Goal: Task Accomplishment & Management: Manage account settings

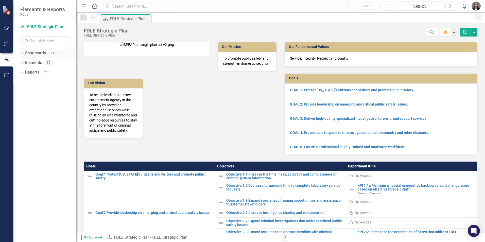
click at [23, 52] on icon "Dropdown" at bounding box center [22, 53] width 4 height 3
click at [24, 82] on icon "Dropdown" at bounding box center [25, 81] width 4 height 3
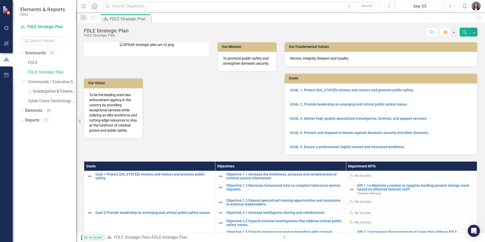
click at [30, 91] on icon "Dropdown" at bounding box center [30, 91] width 4 height 3
click at [36, 110] on icon "Dropdown" at bounding box center [35, 110] width 4 height 3
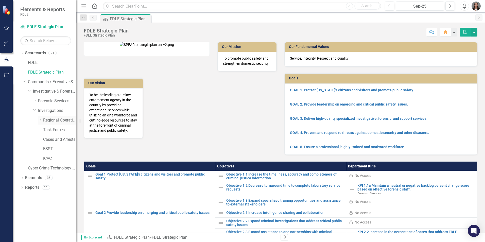
click at [41, 119] on icon "Dropdown" at bounding box center [40, 119] width 4 height 3
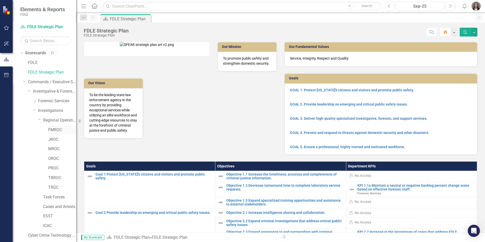
click at [53, 130] on link "FMROC" at bounding box center [62, 130] width 28 height 6
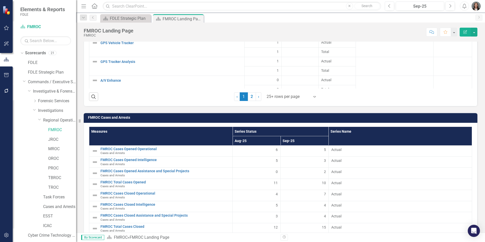
scroll to position [820, 0]
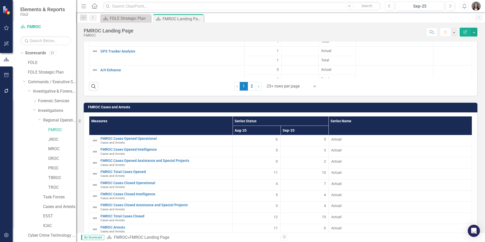
drag, startPoint x: 249, startPoint y: 85, endPoint x: 430, endPoint y: 123, distance: 185.2
click at [249, 85] on link "2" at bounding box center [252, 86] width 8 height 9
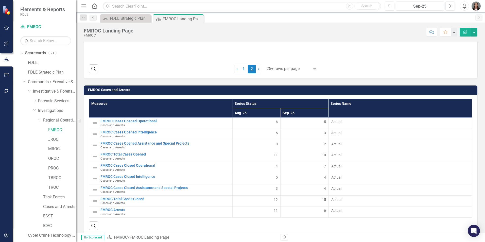
scroll to position [835, 0]
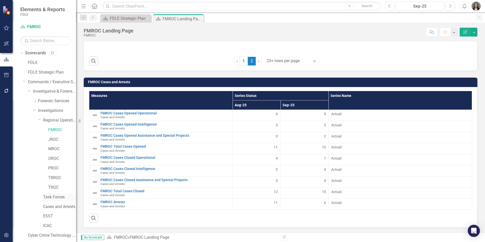
click at [60, 197] on link "Task Forces" at bounding box center [59, 197] width 33 height 6
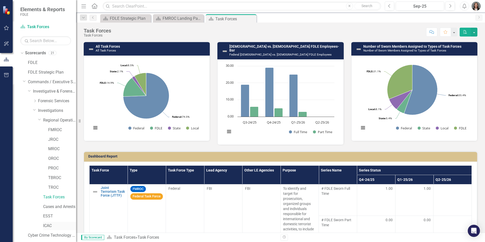
click at [45, 226] on link "ICAC" at bounding box center [59, 226] width 33 height 6
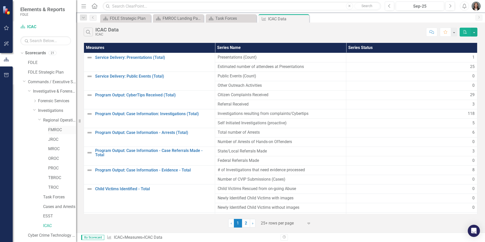
click at [57, 132] on link "FMROC" at bounding box center [62, 130] width 28 height 6
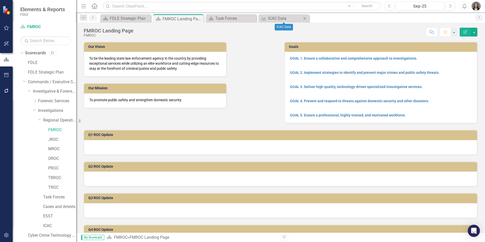
click at [306, 17] on icon at bounding box center [304, 18] width 3 height 3
click at [253, 18] on icon "Close" at bounding box center [251, 18] width 5 height 4
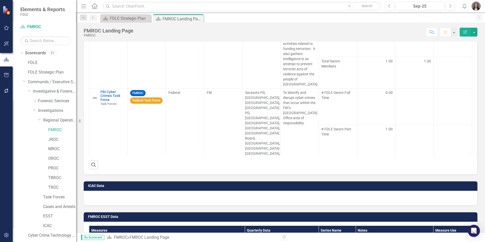
scroll to position [558, 0]
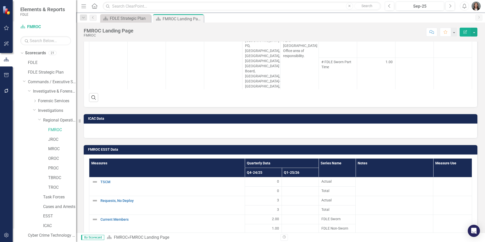
drag, startPoint x: 259, startPoint y: 115, endPoint x: 259, endPoint y: 118, distance: 3.1
click at [259, 116] on td "ICAC Data" at bounding box center [281, 119] width 387 height 8
click at [248, 131] on div at bounding box center [281, 131] width 394 height 15
click at [105, 128] on div at bounding box center [281, 131] width 394 height 15
click at [56, 140] on link "JROC" at bounding box center [62, 140] width 28 height 6
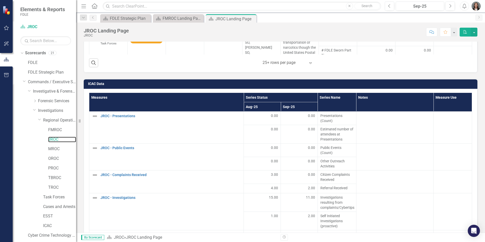
scroll to position [944, 0]
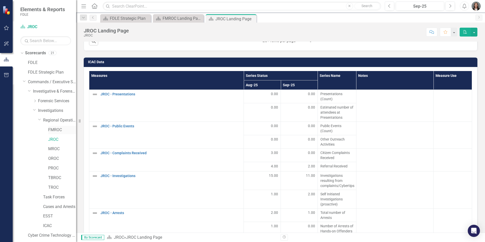
click at [50, 129] on link "FMROC" at bounding box center [62, 130] width 28 height 6
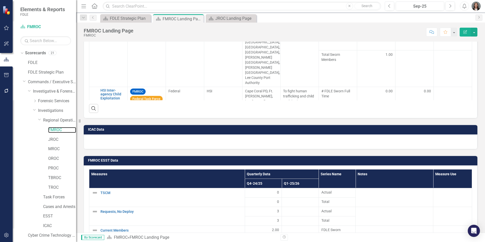
scroll to position [558, 0]
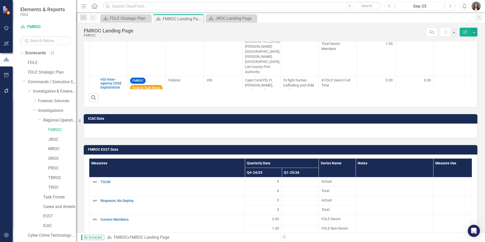
click at [94, 128] on div at bounding box center [281, 131] width 394 height 15
click at [129, 132] on div at bounding box center [281, 131] width 394 height 15
click at [129, 131] on div at bounding box center [281, 131] width 394 height 15
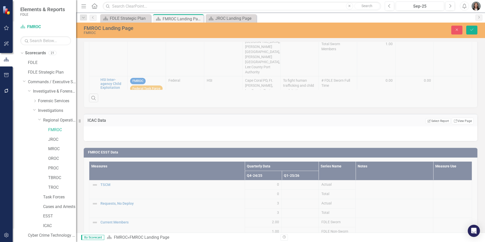
click at [168, 128] on div at bounding box center [281, 133] width 394 height 15
click at [476, 159] on div "FMROC ESST Data Measures Quarterly Data Series Name Notes Measure Use Q4-24/25 …" at bounding box center [280, 245] width 401 height 209
click at [454, 31] on button "Close" at bounding box center [456, 30] width 11 height 9
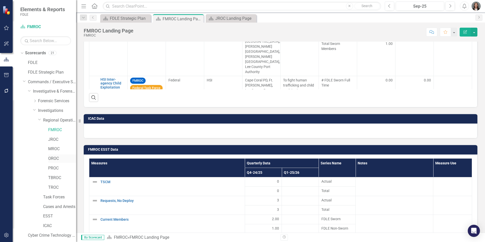
click at [57, 157] on link "OROC" at bounding box center [62, 159] width 28 height 6
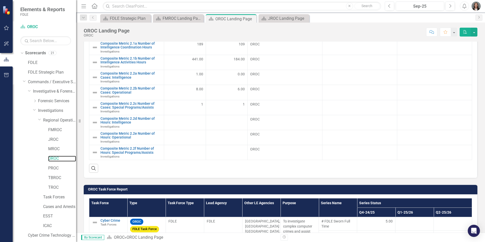
scroll to position [183, 0]
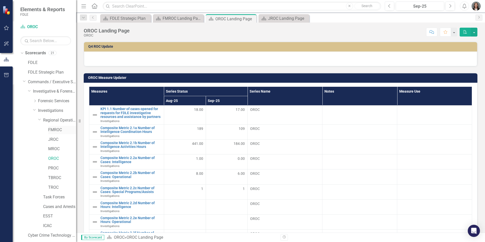
click at [60, 131] on link "FMROC" at bounding box center [62, 130] width 28 height 6
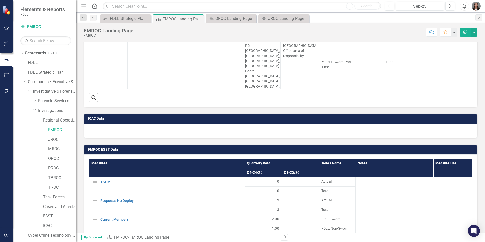
scroll to position [18, 0]
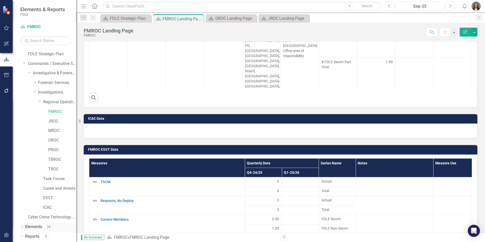
click at [23, 227] on icon "Dropdown" at bounding box center [22, 227] width 4 height 3
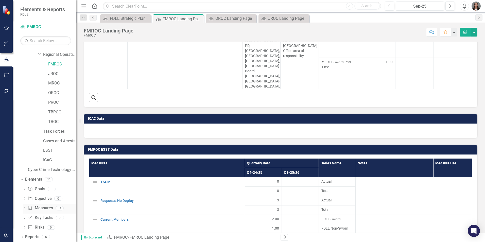
scroll to position [66, 0]
click at [22, 235] on div "Dropdown" at bounding box center [22, 237] width 4 height 4
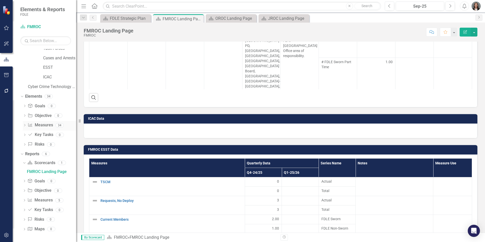
scroll to position [149, 0]
click at [45, 199] on link "Measure Measures" at bounding box center [39, 200] width 25 height 6
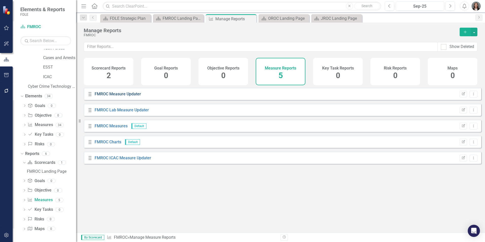
click at [124, 96] on link "FMROC Measure Updater" at bounding box center [118, 94] width 46 height 5
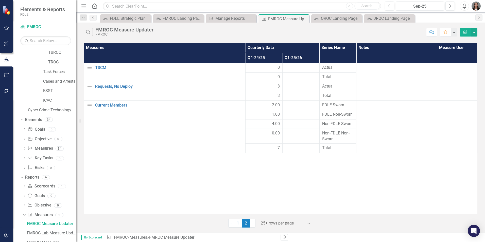
scroll to position [111, 0]
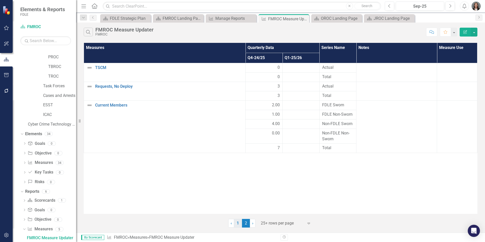
click at [238, 222] on link "1" at bounding box center [238, 223] width 8 height 9
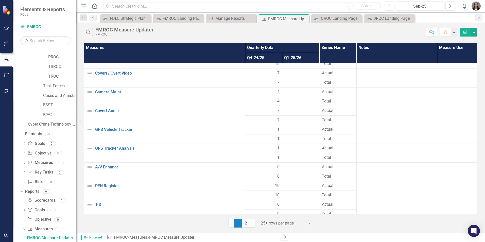
scroll to position [0, 0]
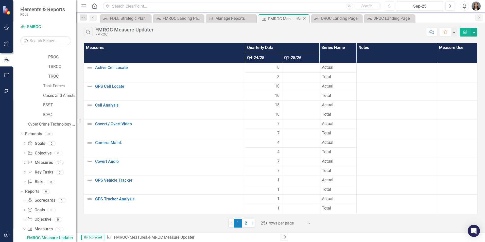
click at [305, 18] on icon "Close" at bounding box center [304, 19] width 5 height 4
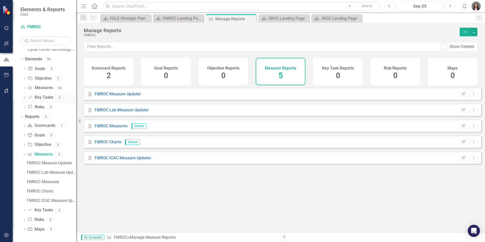
scroll to position [186, 0]
click at [52, 201] on div "FMROC ICAC Measure Updater" at bounding box center [51, 200] width 49 height 5
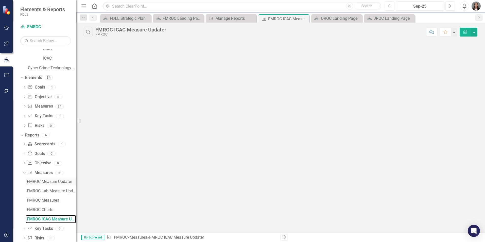
scroll to position [186, 0]
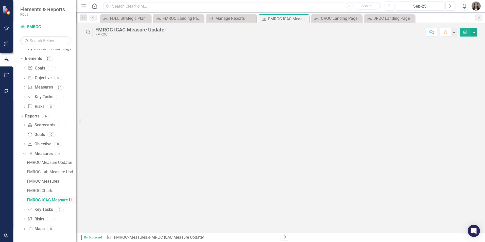
click at [54, 201] on div "FMROC ICAC Measure Updater" at bounding box center [51, 200] width 49 height 5
click at [188, 95] on div "Search FMROC ICAC Measure Updater FMROC Comment Favorite Edit Report" at bounding box center [280, 128] width 409 height 210
click at [88, 30] on icon "button" at bounding box center [88, 32] width 4 height 4
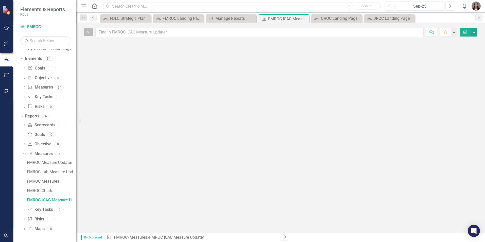
click at [89, 33] on icon "Close" at bounding box center [88, 32] width 6 height 5
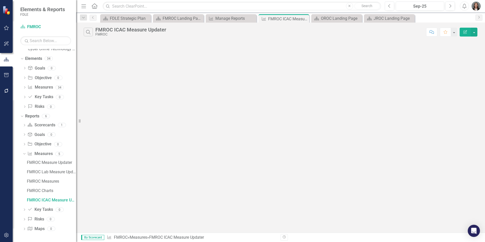
click at [147, 29] on div "FMROC ICAC Measure Updater" at bounding box center [130, 30] width 71 height 6
click at [48, 189] on div "FMROC Charts" at bounding box center [51, 190] width 49 height 5
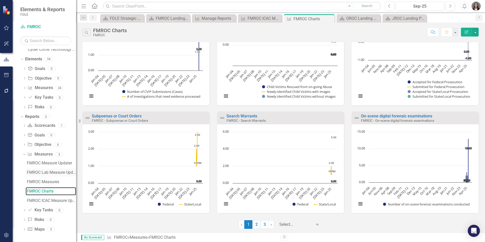
scroll to position [186, 0]
click at [50, 182] on div "FMROC Measures" at bounding box center [51, 181] width 49 height 5
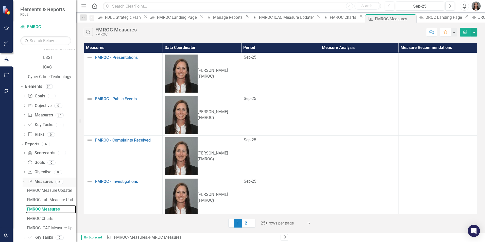
scroll to position [186, 0]
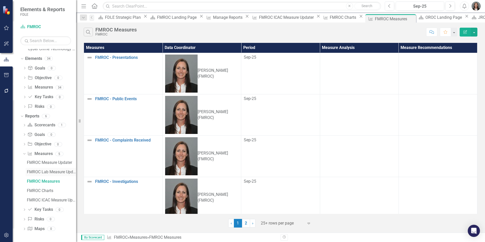
click at [53, 171] on div "FMROC Lab Measure Updater" at bounding box center [51, 172] width 49 height 5
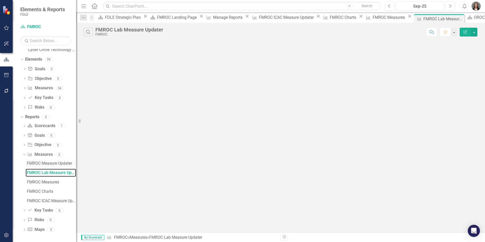
scroll to position [186, 0]
click at [52, 163] on div "FMROC Measure Updater" at bounding box center [51, 162] width 49 height 5
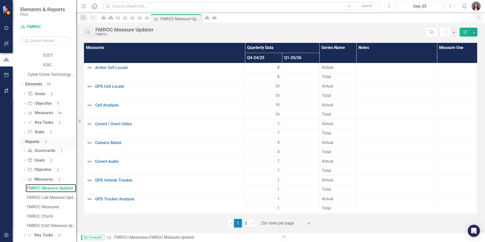
scroll to position [186, 0]
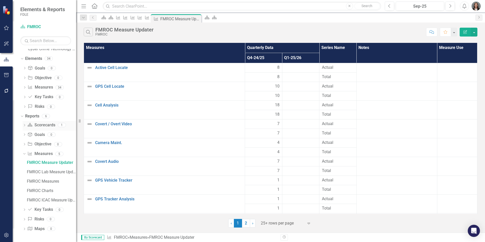
click at [41, 124] on link "Scorecard Scorecards" at bounding box center [41, 125] width 28 height 6
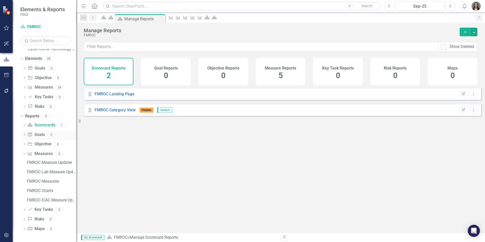
click at [40, 135] on link "Goal Goals" at bounding box center [35, 135] width 17 height 6
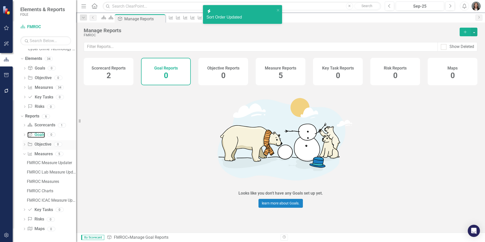
scroll to position [42, 0]
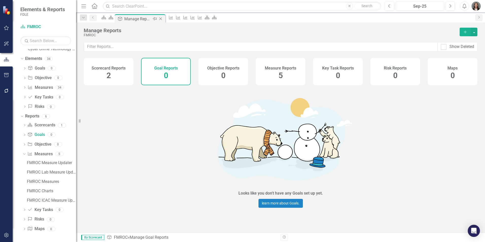
click at [163, 19] on icon "Close" at bounding box center [160, 19] width 5 height 4
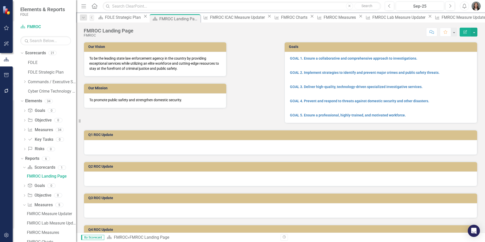
click at [427, 18] on icon "Close" at bounding box center [429, 16] width 5 height 4
click at [420, 18] on icon "Close" at bounding box center [422, 16] width 5 height 4
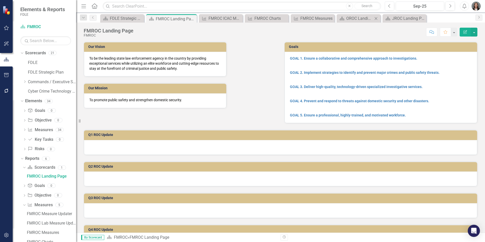
click at [376, 18] on icon "Close" at bounding box center [375, 18] width 5 height 4
click at [412, 17] on icon "Close" at bounding box center [410, 18] width 5 height 4
click at [358, 17] on icon "Close" at bounding box center [357, 18] width 5 height 4
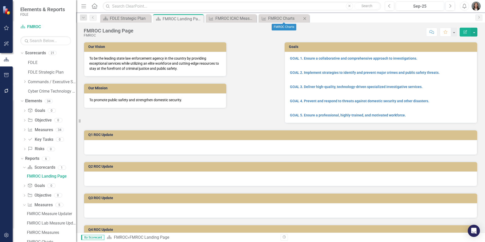
click at [305, 19] on icon at bounding box center [304, 18] width 3 height 3
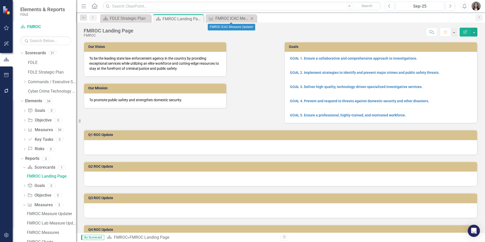
click at [252, 18] on icon at bounding box center [252, 18] width 3 height 3
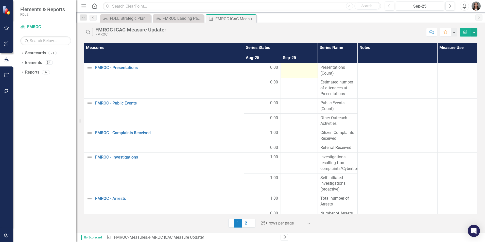
click at [294, 70] on div at bounding box center [298, 68] width 31 height 6
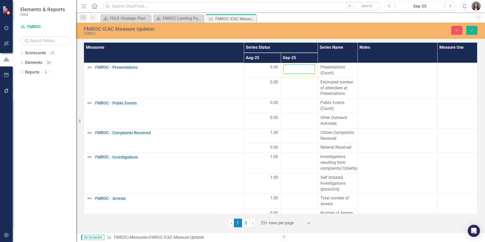
drag, startPoint x: 294, startPoint y: 70, endPoint x: 307, endPoint y: 71, distance: 12.7
click at [307, 71] on input "number" at bounding box center [298, 68] width 31 height 9
click at [307, 71] on input "-1" at bounding box center [298, 68] width 31 height 9
click at [308, 65] on input "-1" at bounding box center [298, 68] width 31 height 9
type input "0"
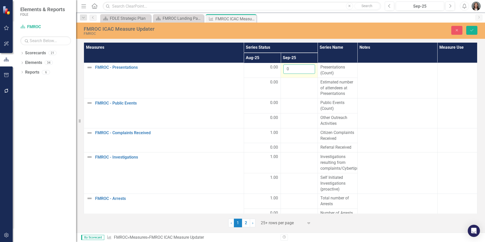
click at [308, 68] on input "0" at bounding box center [298, 68] width 31 height 9
click at [300, 86] on td at bounding box center [299, 88] width 37 height 21
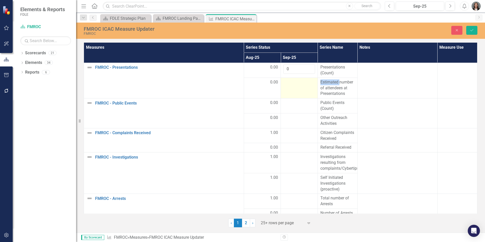
click at [300, 86] on td at bounding box center [299, 88] width 37 height 21
drag, startPoint x: 300, startPoint y: 86, endPoint x: 297, endPoint y: 85, distance: 3.5
click at [297, 85] on input "number" at bounding box center [298, 83] width 31 height 9
type input "0"
click at [292, 106] on div at bounding box center [298, 103] width 31 height 6
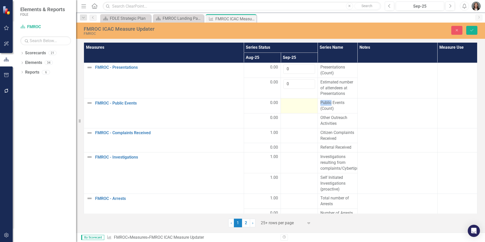
click at [292, 106] on div at bounding box center [298, 103] width 31 height 6
drag, startPoint x: 292, startPoint y: 106, endPoint x: 293, endPoint y: 103, distance: 2.6
click at [293, 103] on input "number" at bounding box center [298, 104] width 31 height 9
type input "0"
click at [293, 119] on div at bounding box center [298, 118] width 31 height 6
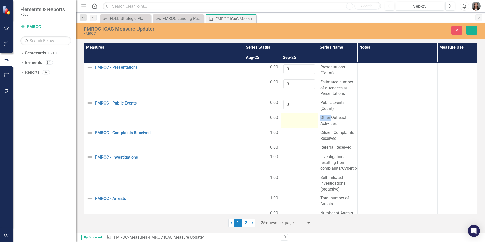
click at [293, 119] on div at bounding box center [298, 118] width 31 height 6
click at [294, 118] on input "number" at bounding box center [298, 119] width 31 height 9
type input "0"
click at [296, 132] on div at bounding box center [298, 133] width 31 height 6
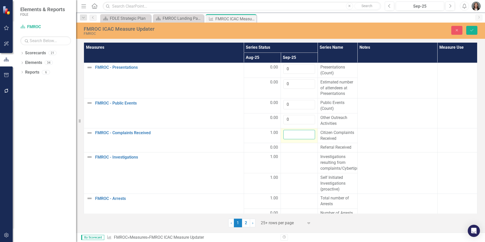
click at [297, 133] on input "number" at bounding box center [298, 134] width 31 height 9
type input "1"
click at [308, 133] on input "1" at bounding box center [298, 134] width 31 height 9
click at [301, 150] on div at bounding box center [298, 148] width 31 height 6
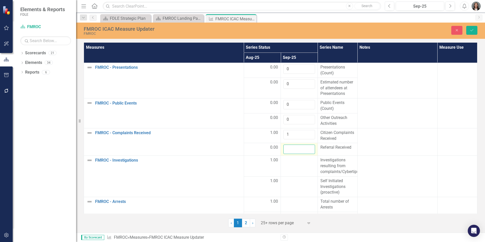
drag, startPoint x: 301, startPoint y: 150, endPoint x: 296, endPoint y: 148, distance: 5.3
click at [296, 148] on input "number" at bounding box center [298, 149] width 31 height 9
type input "0"
click at [297, 163] on div at bounding box center [298, 160] width 31 height 6
click at [299, 163] on div at bounding box center [298, 160] width 31 height 6
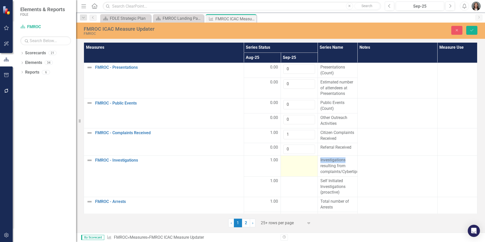
click at [299, 164] on td at bounding box center [299, 166] width 37 height 21
click at [298, 164] on input "number" at bounding box center [298, 161] width 31 height 9
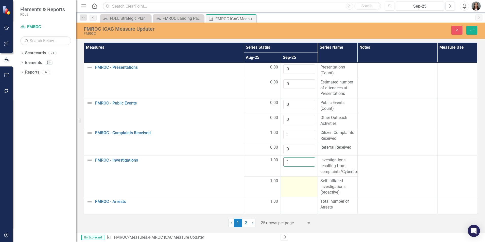
type input "1"
click at [300, 185] on td at bounding box center [299, 186] width 37 height 21
click at [300, 184] on input "number" at bounding box center [298, 182] width 31 height 9
type input "2"
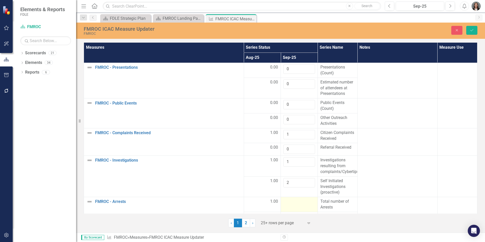
click at [298, 203] on div at bounding box center [298, 202] width 31 height 6
click at [298, 203] on input "number" at bounding box center [298, 203] width 31 height 9
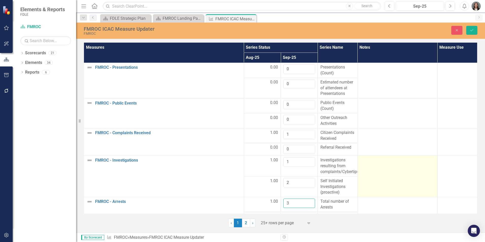
type input "3"
click at [395, 187] on td at bounding box center [397, 176] width 80 height 41
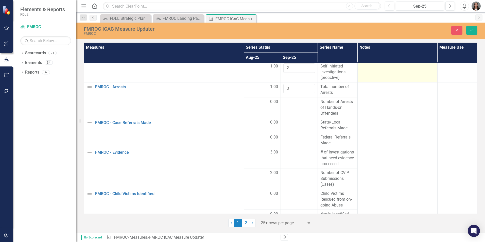
scroll to position [127, 0]
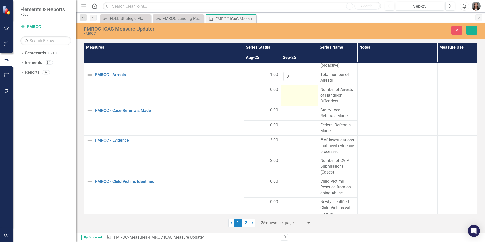
click at [303, 96] on td at bounding box center [299, 95] width 37 height 21
drag, startPoint x: 303, startPoint y: 96, endPoint x: 293, endPoint y: 91, distance: 11.4
click at [293, 91] on input "number" at bounding box center [298, 91] width 31 height 9
type input "0"
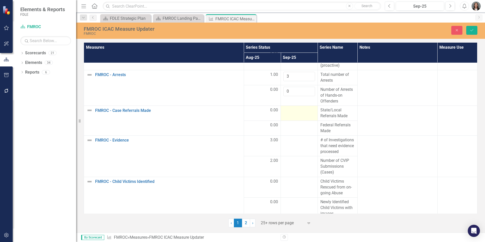
click at [296, 114] on td at bounding box center [299, 113] width 37 height 15
click at [297, 114] on td at bounding box center [299, 113] width 37 height 15
click at [297, 114] on input "number" at bounding box center [298, 111] width 31 height 9
type input "0"
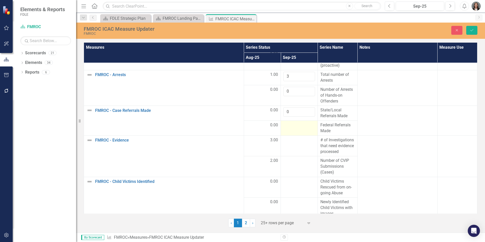
click at [299, 129] on td at bounding box center [299, 128] width 37 height 15
click at [298, 129] on input "number" at bounding box center [298, 126] width 31 height 9
type input "0"
click at [301, 148] on td at bounding box center [299, 145] width 37 height 21
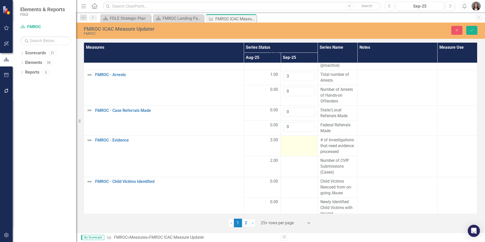
click at [302, 146] on td at bounding box center [299, 145] width 37 height 21
drag, startPoint x: 302, startPoint y: 146, endPoint x: 301, endPoint y: 142, distance: 3.7
click at [301, 142] on input "number" at bounding box center [298, 141] width 31 height 9
type input "2"
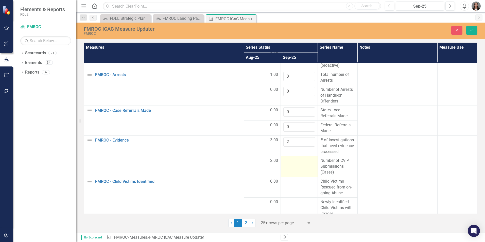
click at [301, 164] on div at bounding box center [298, 161] width 31 height 6
click at [301, 163] on input "number" at bounding box center [298, 162] width 31 height 9
type input "0"
click at [298, 182] on div at bounding box center [298, 182] width 31 height 6
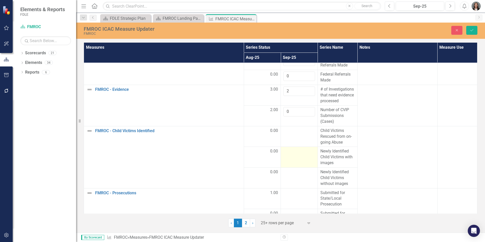
scroll to position [203, 0]
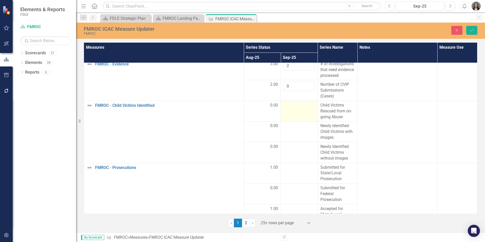
click at [296, 116] on td at bounding box center [299, 111] width 37 height 21
drag, startPoint x: 296, startPoint y: 116, endPoint x: 296, endPoint y: 111, distance: 5.3
click at [296, 111] on input "number" at bounding box center [298, 106] width 31 height 9
type input "0"
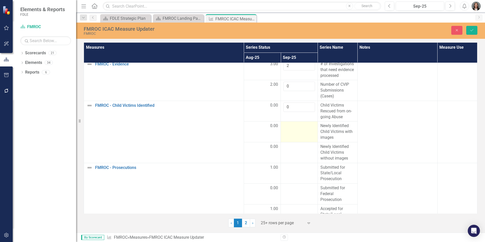
click at [298, 130] on td at bounding box center [299, 132] width 37 height 21
drag, startPoint x: 298, startPoint y: 130, endPoint x: 297, endPoint y: 128, distance: 2.9
click at [297, 128] on input "number" at bounding box center [298, 127] width 31 height 9
type input "0"
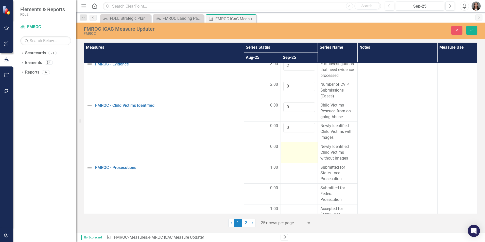
click at [296, 149] on div at bounding box center [298, 147] width 31 height 6
click at [296, 148] on input "number" at bounding box center [298, 148] width 31 height 9
type input "0"
click at [301, 171] on td at bounding box center [299, 173] width 37 height 21
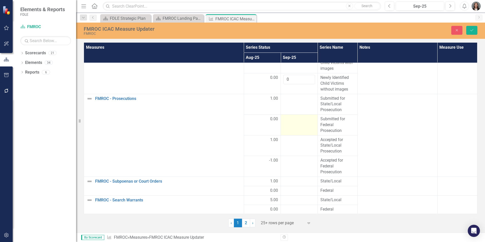
scroll to position [272, 0]
click at [298, 100] on div at bounding box center [298, 98] width 31 height 6
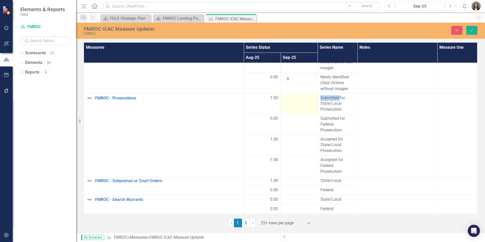
click at [298, 100] on div at bounding box center [298, 98] width 31 height 6
click at [298, 100] on input "number" at bounding box center [298, 99] width 31 height 9
type input "1"
click at [297, 108] on td "1" at bounding box center [299, 103] width 37 height 21
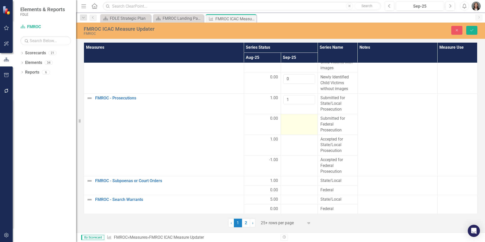
click at [297, 122] on div at bounding box center [298, 119] width 31 height 6
click at [296, 121] on input "number" at bounding box center [298, 120] width 31 height 9
type input "0"
click at [297, 145] on td at bounding box center [299, 145] width 37 height 21
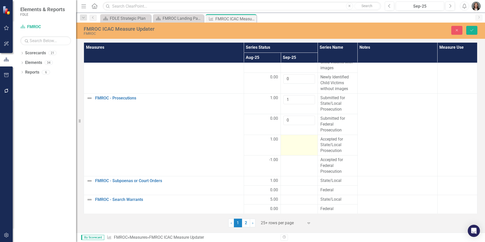
click at [298, 136] on div at bounding box center [298, 139] width 31 height 6
click at [298, 141] on div at bounding box center [298, 139] width 31 height 6
click at [299, 140] on input "number" at bounding box center [298, 140] width 31 height 9
type input "1"
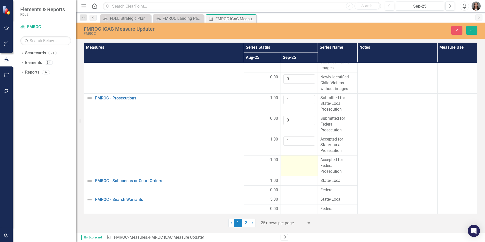
click at [296, 163] on div at bounding box center [298, 160] width 31 height 6
click at [296, 163] on input "number" at bounding box center [298, 161] width 31 height 9
click at [274, 159] on span "-1.00" at bounding box center [273, 160] width 9 height 6
click at [269, 159] on span "-1.00" at bounding box center [273, 160] width 9 height 6
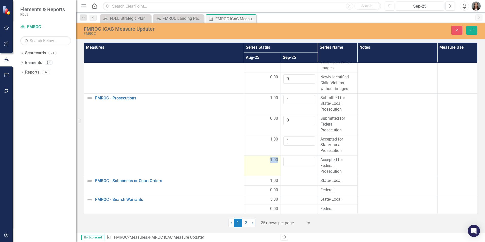
click at [269, 159] on span "-1.00" at bounding box center [273, 160] width 9 height 6
drag, startPoint x: 269, startPoint y: 159, endPoint x: 251, endPoint y: 160, distance: 18.1
click at [254, 160] on input "-1" at bounding box center [262, 161] width 31 height 9
drag, startPoint x: 253, startPoint y: 161, endPoint x: 243, endPoint y: 161, distance: 9.9
click at [244, 161] on td "-1" at bounding box center [262, 165] width 37 height 21
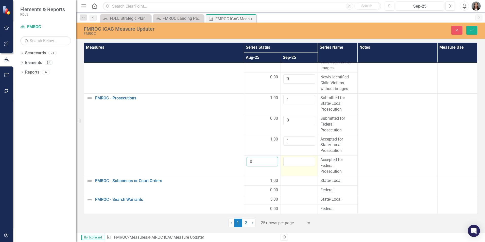
type input "0"
click at [295, 163] on input "number" at bounding box center [298, 161] width 31 height 9
type input "0"
click at [296, 178] on div at bounding box center [298, 181] width 31 height 6
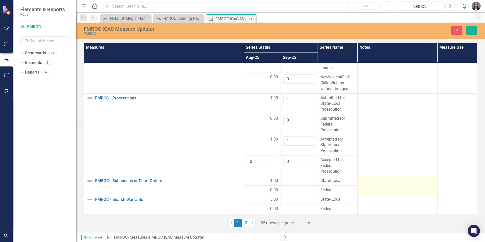
click at [380, 181] on div at bounding box center [397, 181] width 75 height 6
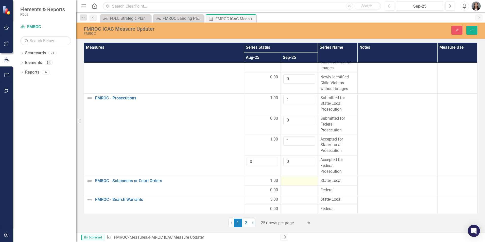
click at [290, 182] on div at bounding box center [298, 181] width 31 height 6
click at [292, 181] on input "number" at bounding box center [298, 182] width 31 height 9
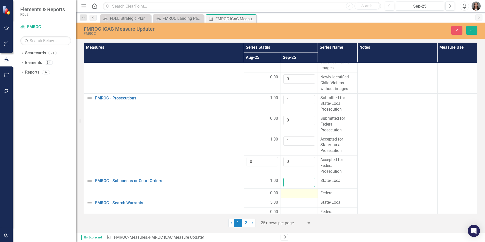
type input "1"
click at [294, 192] on div at bounding box center [298, 193] width 31 height 6
click at [294, 192] on input "number" at bounding box center [298, 194] width 31 height 9
type input "0"
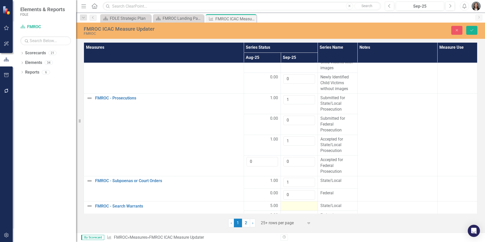
click at [305, 207] on div at bounding box center [298, 206] width 31 height 6
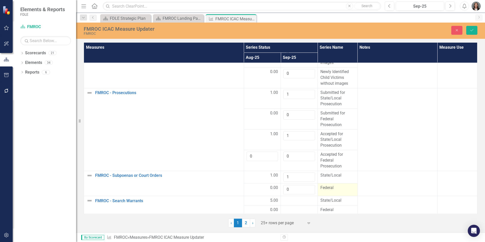
scroll to position [279, 0]
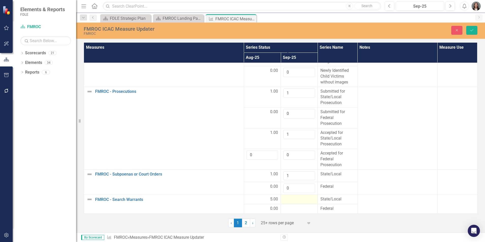
click at [298, 198] on div at bounding box center [298, 199] width 31 height 6
click at [298, 199] on input "number" at bounding box center [298, 200] width 31 height 9
type input "3"
click at [298, 209] on td at bounding box center [299, 211] width 37 height 9
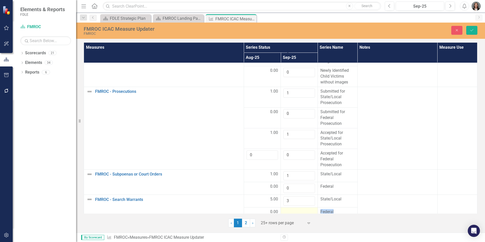
click at [298, 209] on div at bounding box center [298, 212] width 31 height 6
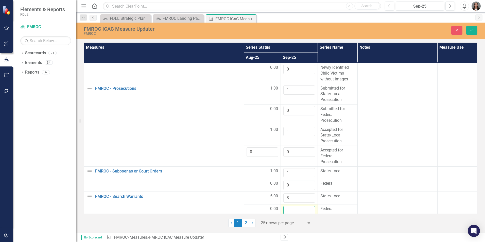
click at [298, 209] on input "number" at bounding box center [298, 210] width 31 height 9
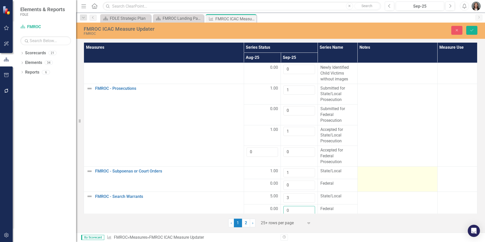
type input "0"
click at [400, 184] on td at bounding box center [397, 178] width 80 height 25
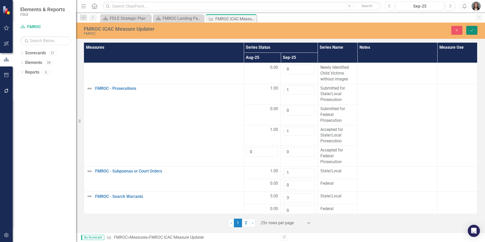
click at [472, 28] on icon "Save" at bounding box center [472, 30] width 5 height 4
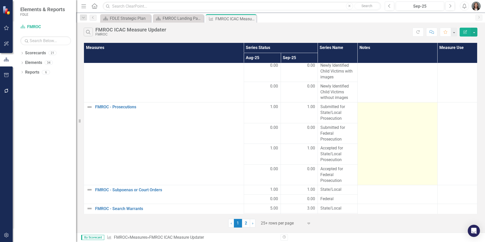
scroll to position [269, 0]
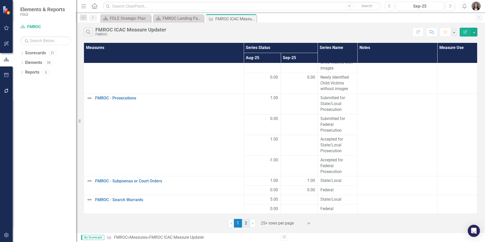
click at [247, 225] on link "2" at bounding box center [246, 223] width 8 height 9
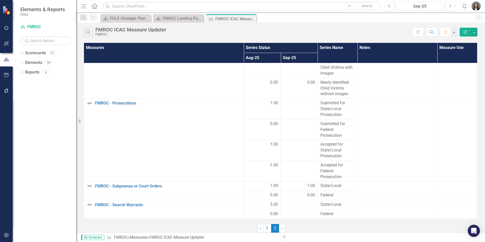
scroll to position [0, 0]
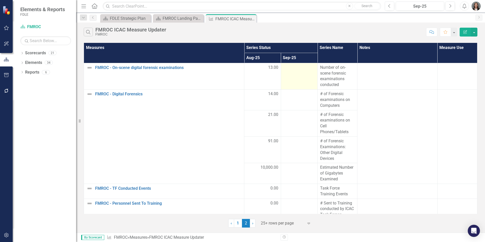
click at [294, 76] on td at bounding box center [299, 76] width 37 height 26
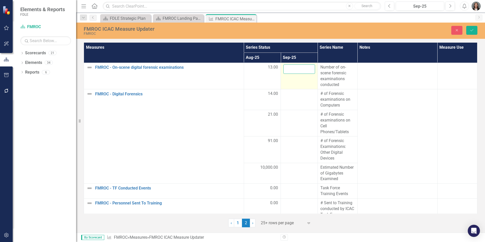
drag, startPoint x: 294, startPoint y: 76, endPoint x: 294, endPoint y: 72, distance: 4.8
click at [294, 72] on input "number" at bounding box center [298, 68] width 31 height 9
type input "0"
click at [293, 98] on td at bounding box center [299, 99] width 37 height 21
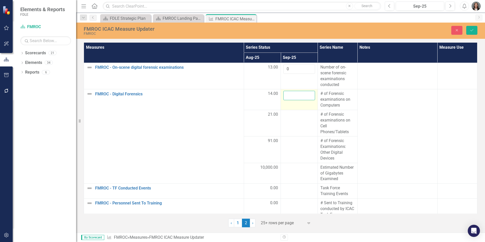
click at [294, 97] on input "number" at bounding box center [298, 95] width 31 height 9
type input "4"
click at [298, 122] on td at bounding box center [299, 123] width 37 height 26
drag, startPoint x: 298, startPoint y: 122, endPoint x: 296, endPoint y: 118, distance: 4.6
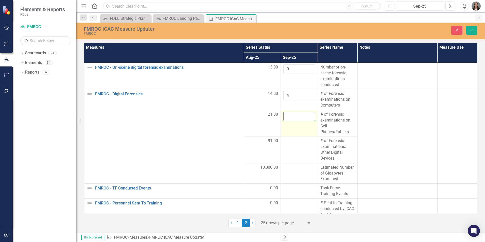
click at [296, 118] on input "number" at bounding box center [298, 116] width 31 height 9
type input "3"
click at [297, 146] on td at bounding box center [299, 149] width 37 height 26
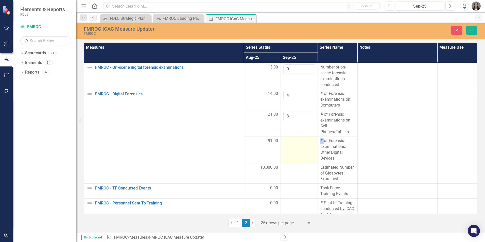
click at [297, 146] on td at bounding box center [299, 149] width 37 height 26
drag, startPoint x: 297, startPoint y: 146, endPoint x: 293, endPoint y: 139, distance: 8.1
click at [293, 139] on input "number" at bounding box center [298, 142] width 31 height 9
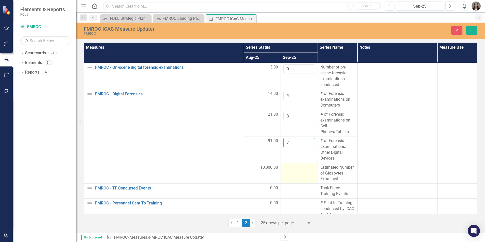
type input "7"
click at [295, 173] on td at bounding box center [299, 173] width 37 height 21
click at [295, 172] on td at bounding box center [299, 173] width 37 height 21
click at [295, 171] on input "number" at bounding box center [298, 169] width 31 height 9
type input "5507"
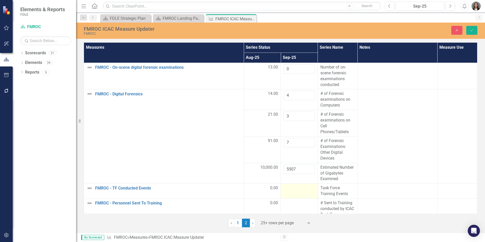
click at [305, 191] on div at bounding box center [298, 188] width 31 height 6
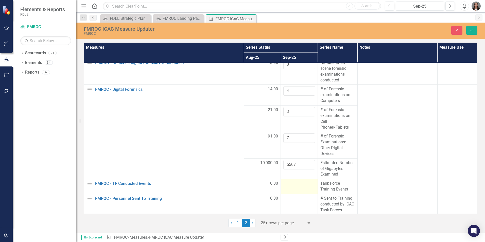
scroll to position [6, 0]
click at [294, 188] on td at bounding box center [299, 185] width 37 height 15
click at [295, 187] on td at bounding box center [299, 185] width 37 height 15
click at [295, 186] on input "number" at bounding box center [298, 184] width 31 height 9
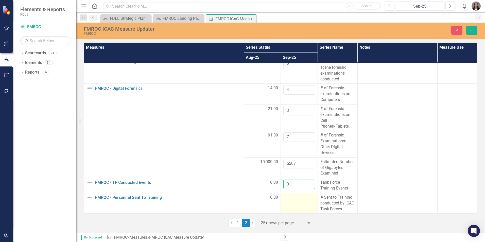
type input "0"
click at [295, 200] on div at bounding box center [298, 198] width 31 height 6
click at [297, 203] on td at bounding box center [299, 203] width 37 height 21
drag, startPoint x: 297, startPoint y: 203, endPoint x: 295, endPoint y: 200, distance: 3.2
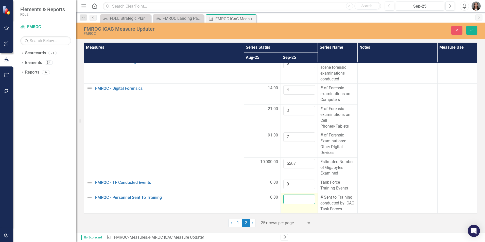
click at [296, 201] on input "number" at bounding box center [298, 199] width 31 height 9
type input "0"
click at [469, 30] on button "Save" at bounding box center [471, 30] width 11 height 9
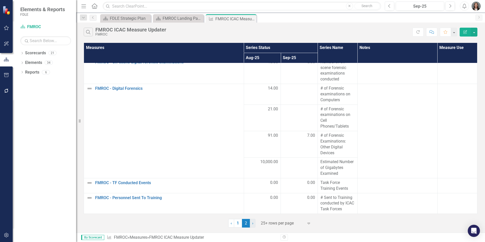
click at [252, 224] on link "› Next" at bounding box center [253, 223] width 6 height 9
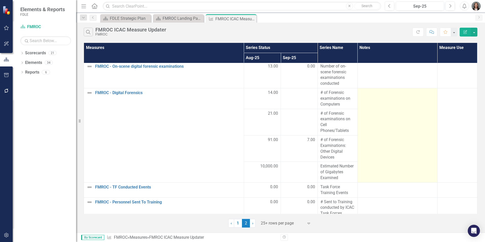
scroll to position [0, 0]
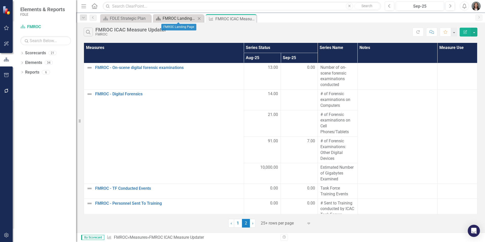
click at [171, 20] on div "FMROC Landing Page" at bounding box center [179, 18] width 33 height 6
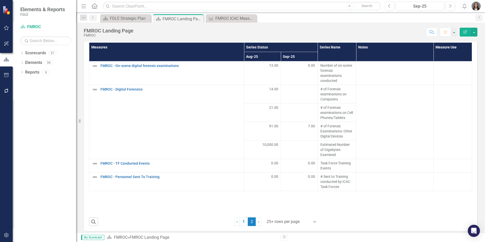
scroll to position [634, 0]
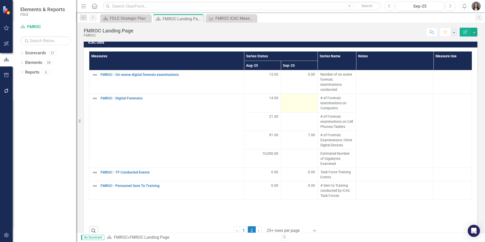
click at [300, 102] on td at bounding box center [299, 103] width 37 height 19
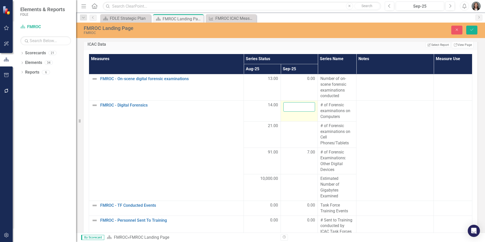
click at [295, 107] on input "number" at bounding box center [299, 106] width 32 height 9
type input "4"
click at [301, 134] on td at bounding box center [299, 134] width 37 height 26
click at [296, 128] on input "number" at bounding box center [299, 127] width 32 height 9
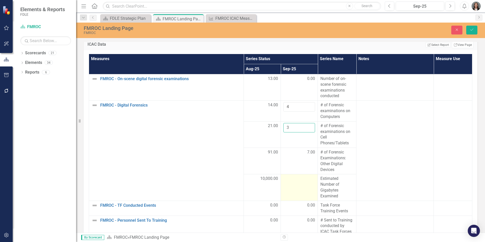
type input "3"
click at [302, 184] on td at bounding box center [299, 187] width 37 height 26
click at [299, 179] on input "number" at bounding box center [299, 180] width 32 height 9
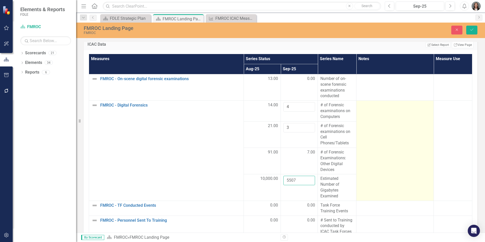
type input "5507"
click at [404, 166] on td at bounding box center [394, 151] width 77 height 100
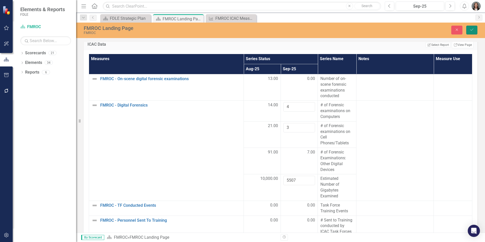
click at [473, 31] on icon "Save" at bounding box center [472, 30] width 5 height 4
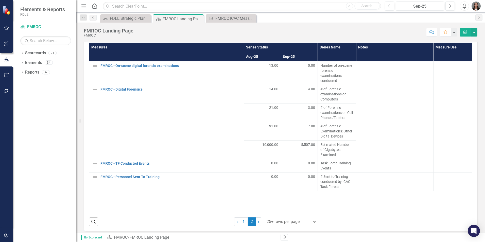
scroll to position [694, 0]
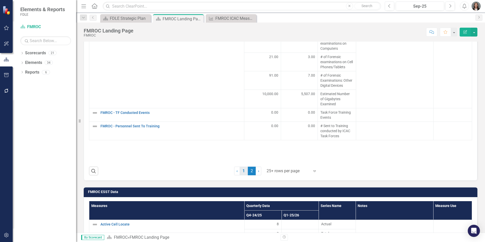
click at [240, 171] on link "1" at bounding box center [244, 171] width 8 height 9
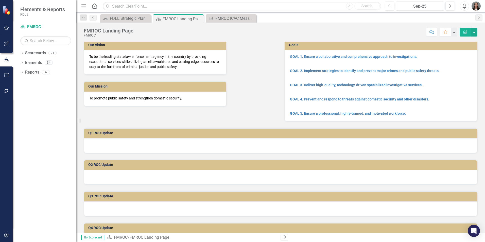
scroll to position [0, 0]
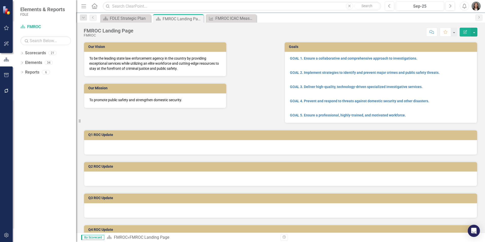
click at [477, 6] on img "button" at bounding box center [476, 6] width 9 height 9
click at [453, 65] on link "Logout Log Out" at bounding box center [460, 63] width 40 height 9
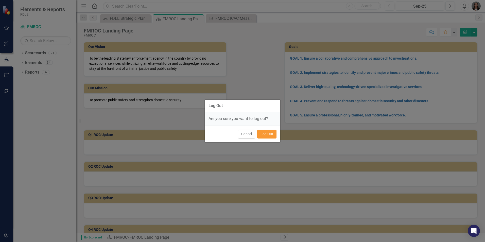
click at [265, 134] on button "Log Out" at bounding box center [266, 134] width 19 height 9
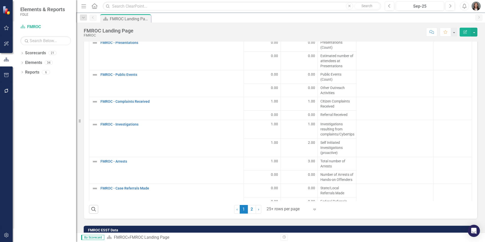
scroll to position [685, 0]
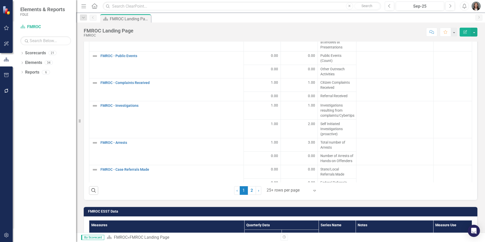
drag, startPoint x: 249, startPoint y: 190, endPoint x: 235, endPoint y: 196, distance: 15.4
click at [249, 190] on link "2" at bounding box center [252, 190] width 8 height 9
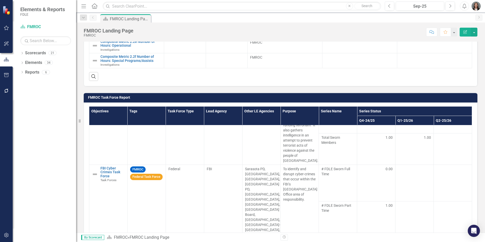
scroll to position [254, 0]
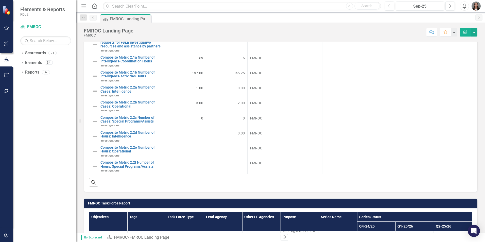
click at [476, 5] on img "button" at bounding box center [476, 6] width 9 height 9
click at [458, 66] on link "Logout Log Out" at bounding box center [460, 63] width 40 height 9
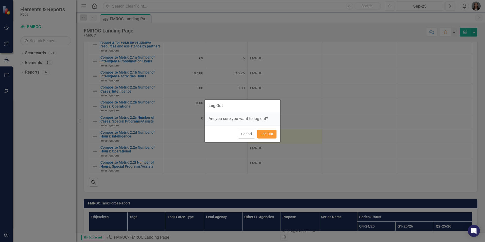
click at [269, 131] on button "Log Out" at bounding box center [266, 134] width 19 height 9
